Goal: Information Seeking & Learning: Learn about a topic

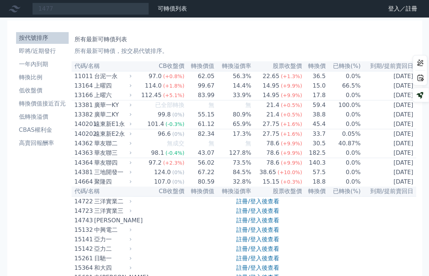
drag, startPoint x: 77, startPoint y: 8, endPoint x: 2, endPoint y: 3, distance: 75.0
type input "2548"
drag, startPoint x: 36, startPoint y: 7, endPoint x: 5, endPoint y: 7, distance: 30.7
click at [5, 7] on div "2548 可轉債列表 財務數據" at bounding box center [95, 9] width 190 height 12
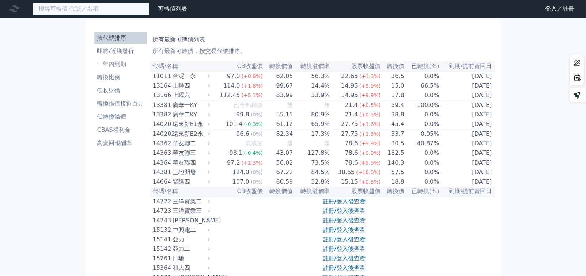
click at [74, 8] on input at bounding box center [90, 9] width 117 height 12
paste input "2548"
click at [88, 7] on input "2548" at bounding box center [90, 9] width 117 height 12
type input "2"
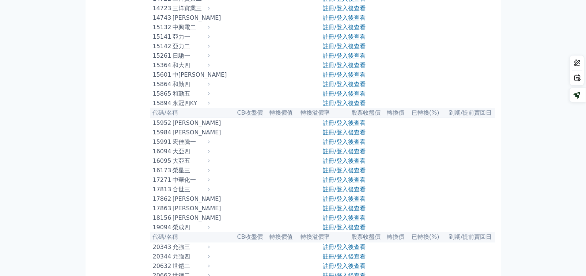
scroll to position [741, 0]
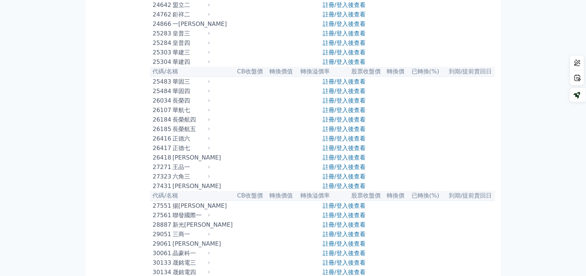
click at [156, 86] on div "25483" at bounding box center [162, 81] width 18 height 9
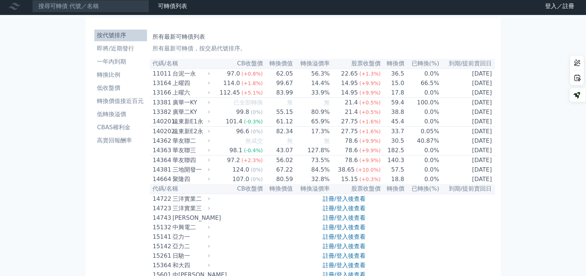
scroll to position [0, 0]
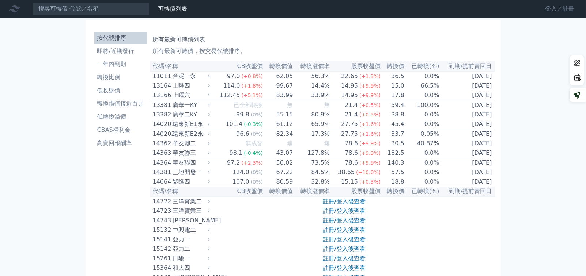
click at [429, 6] on link "登入／註冊" at bounding box center [559, 9] width 41 height 12
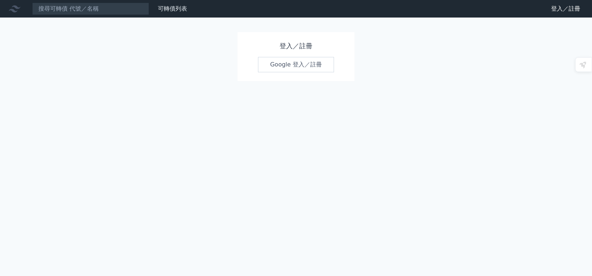
click at [307, 62] on link "Google 登入／註冊" at bounding box center [296, 64] width 76 height 15
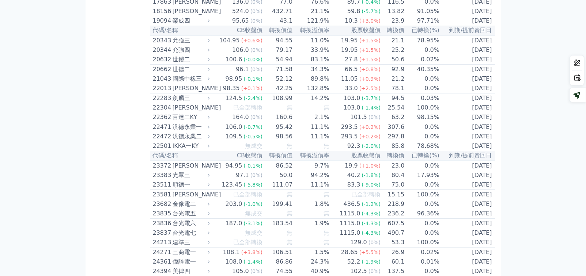
scroll to position [446, 0]
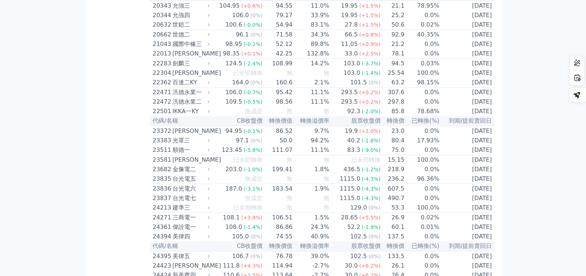
type input "2548"
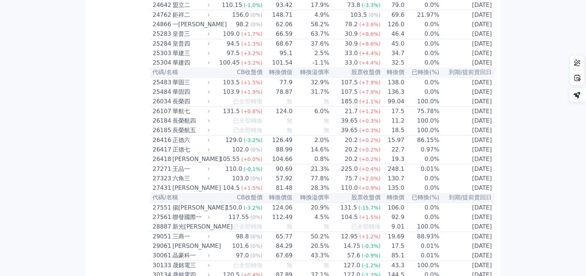
click at [182, 87] on div "華固三" at bounding box center [190, 82] width 36 height 9
click at [181, 87] on div "華固三" at bounding box center [190, 82] width 36 height 9
click at [156, 87] on div "25483" at bounding box center [162, 82] width 18 height 9
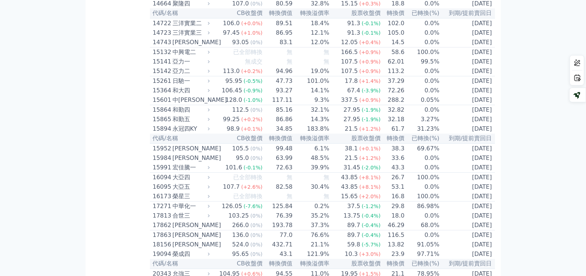
scroll to position [0, 0]
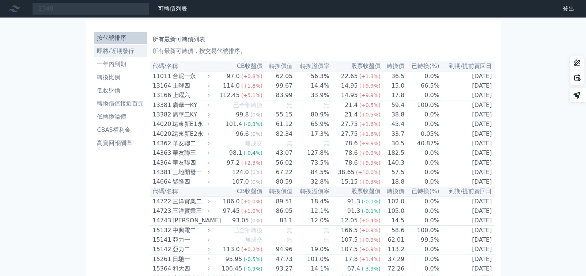
click at [118, 51] on li "即將/近期發行" at bounding box center [120, 51] width 53 height 9
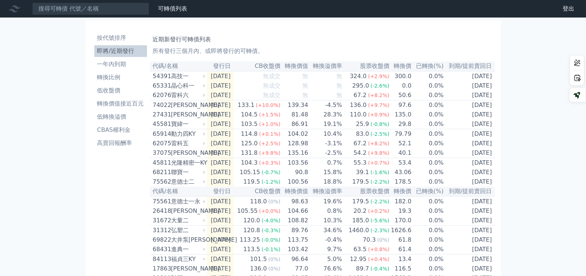
click at [173, 134] on td "65914 動力四KY" at bounding box center [178, 134] width 57 height 10
click at [178, 127] on div "寶緯一" at bounding box center [187, 124] width 33 height 9
click at [259, 125] on div "103.5" at bounding box center [249, 124] width 20 height 9
click at [259, 118] on div "104.5" at bounding box center [249, 114] width 20 height 9
click at [233, 124] on td "[DATE]" at bounding box center [220, 124] width 27 height 10
